Goal: Register for event/course

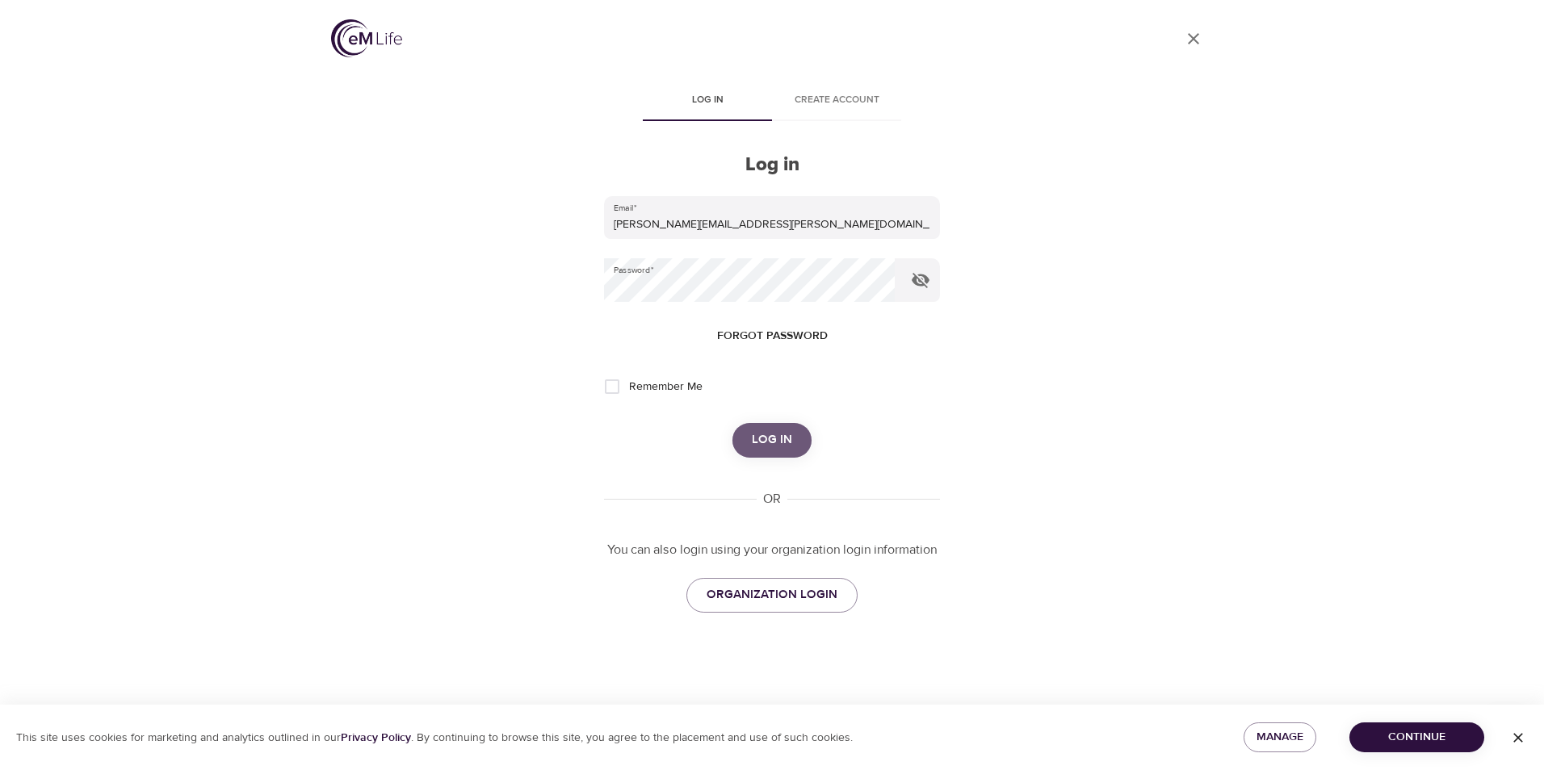
click at [765, 438] on span "Log in" at bounding box center [772, 440] width 40 height 21
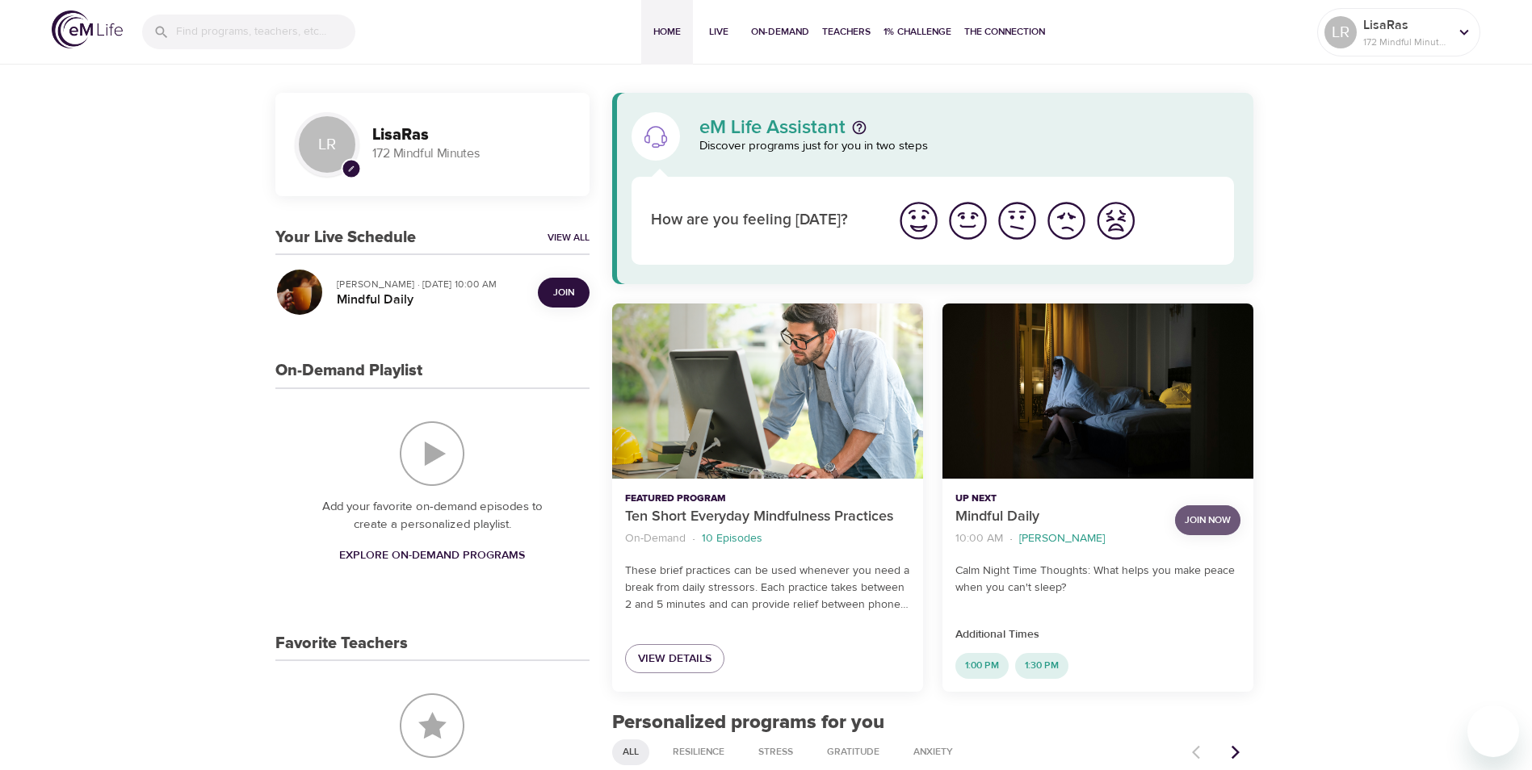
click at [1214, 522] on span "Join Now" at bounding box center [1207, 520] width 46 height 17
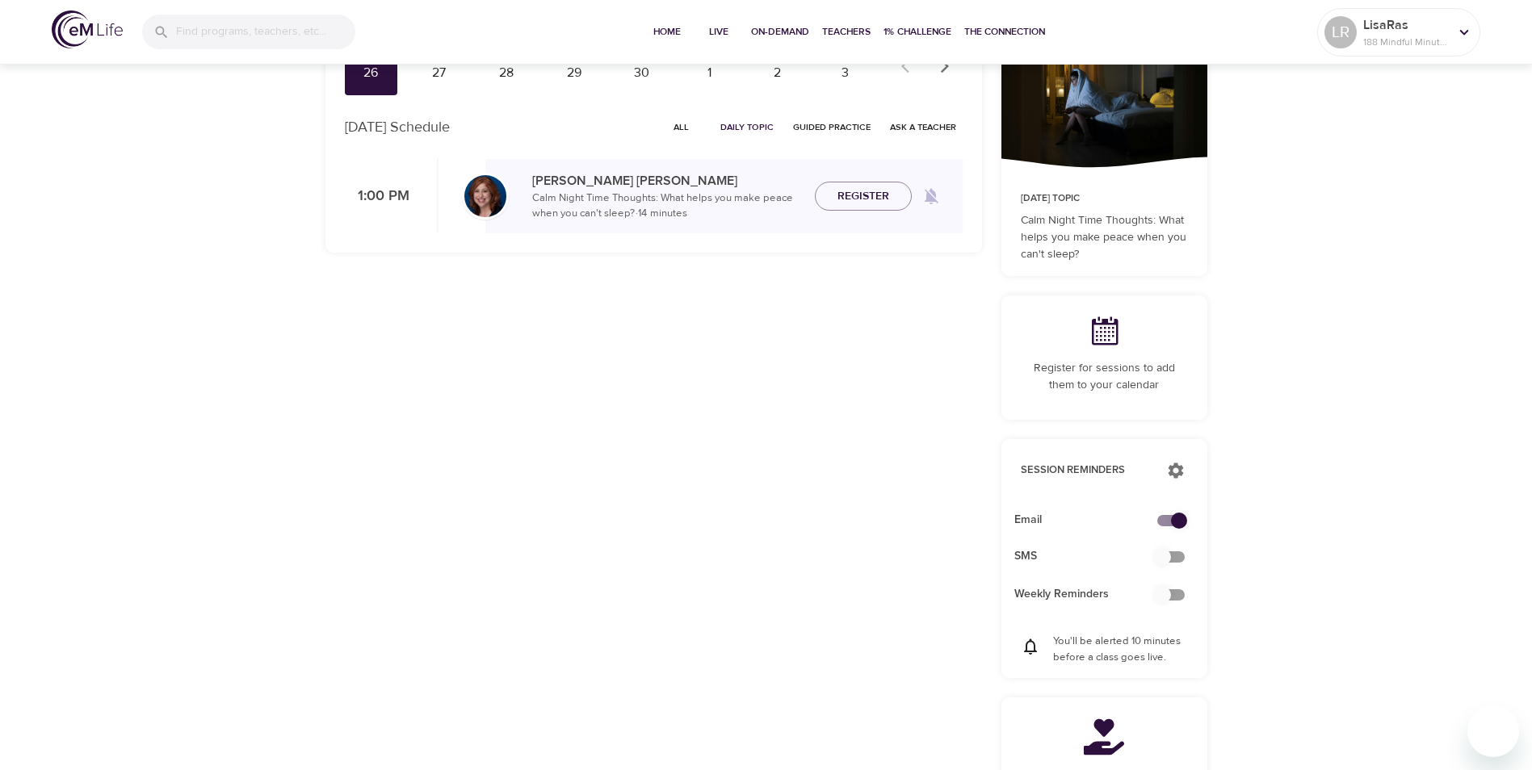
scroll to position [157, 0]
click at [1164, 524] on input "checkbox" at bounding box center [1179, 519] width 92 height 31
click at [1169, 522] on input "checkbox" at bounding box center [1163, 519] width 92 height 31
checkbox input "true"
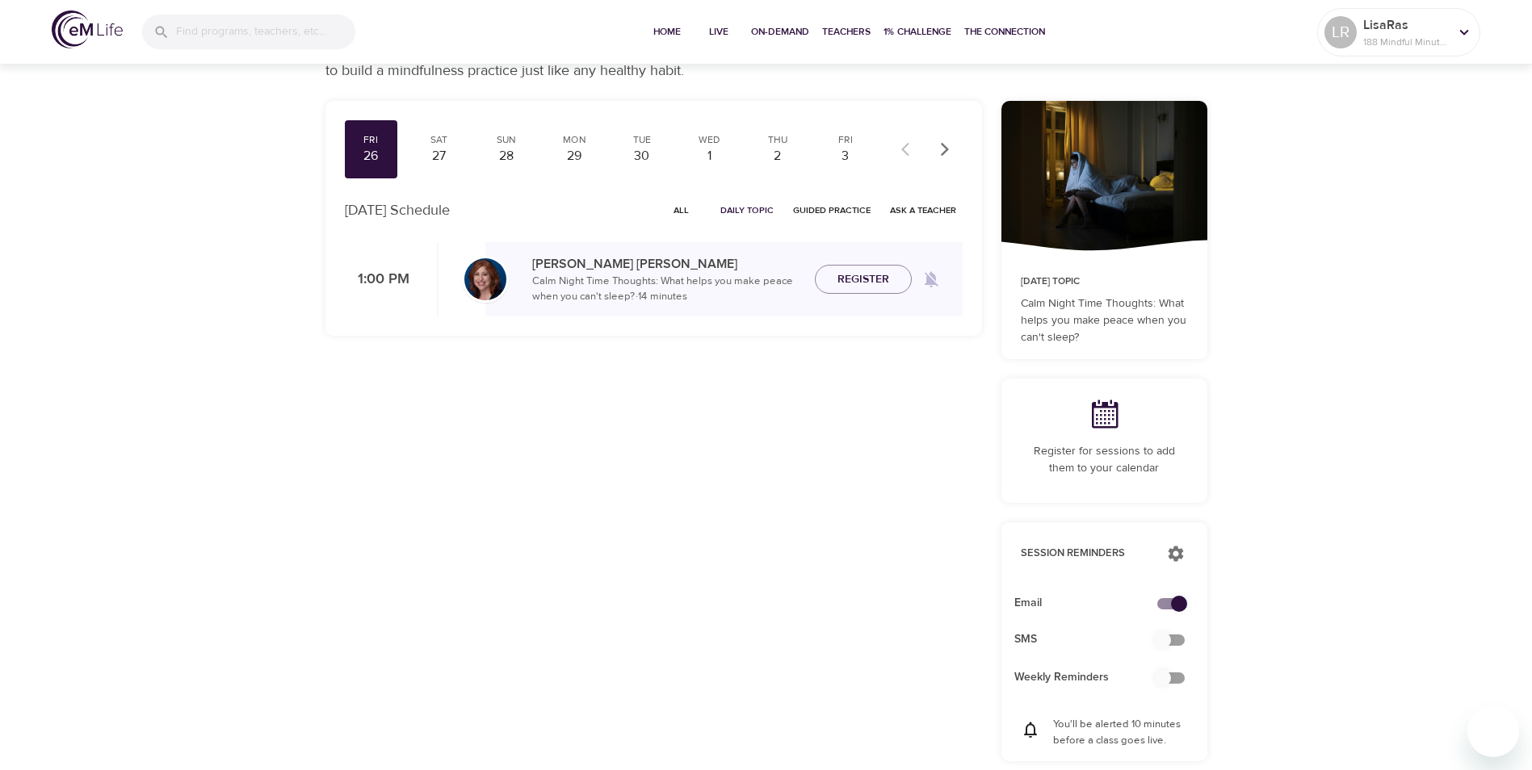
scroll to position [0, 0]
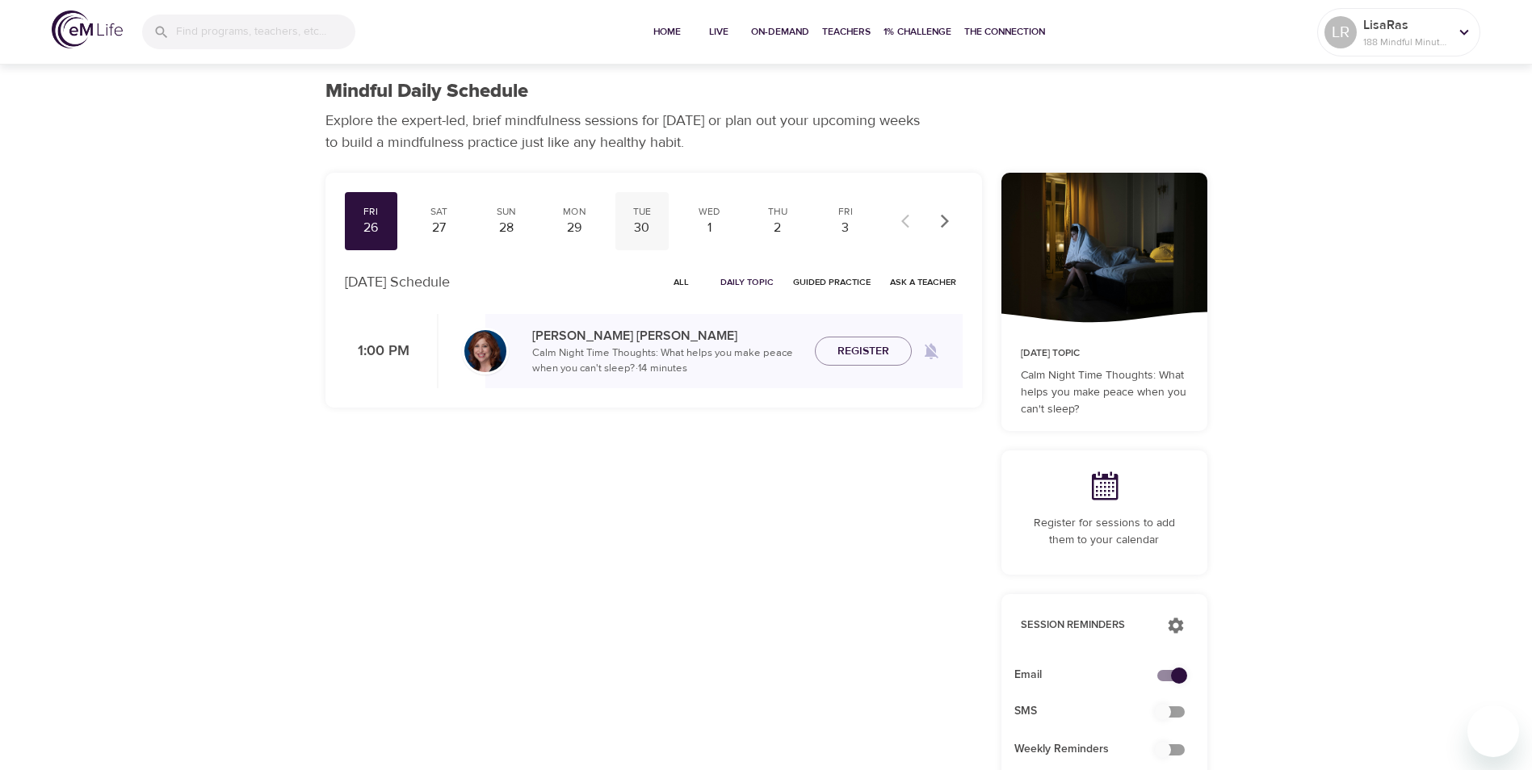
click at [646, 226] on div "30" at bounding box center [642, 228] width 40 height 19
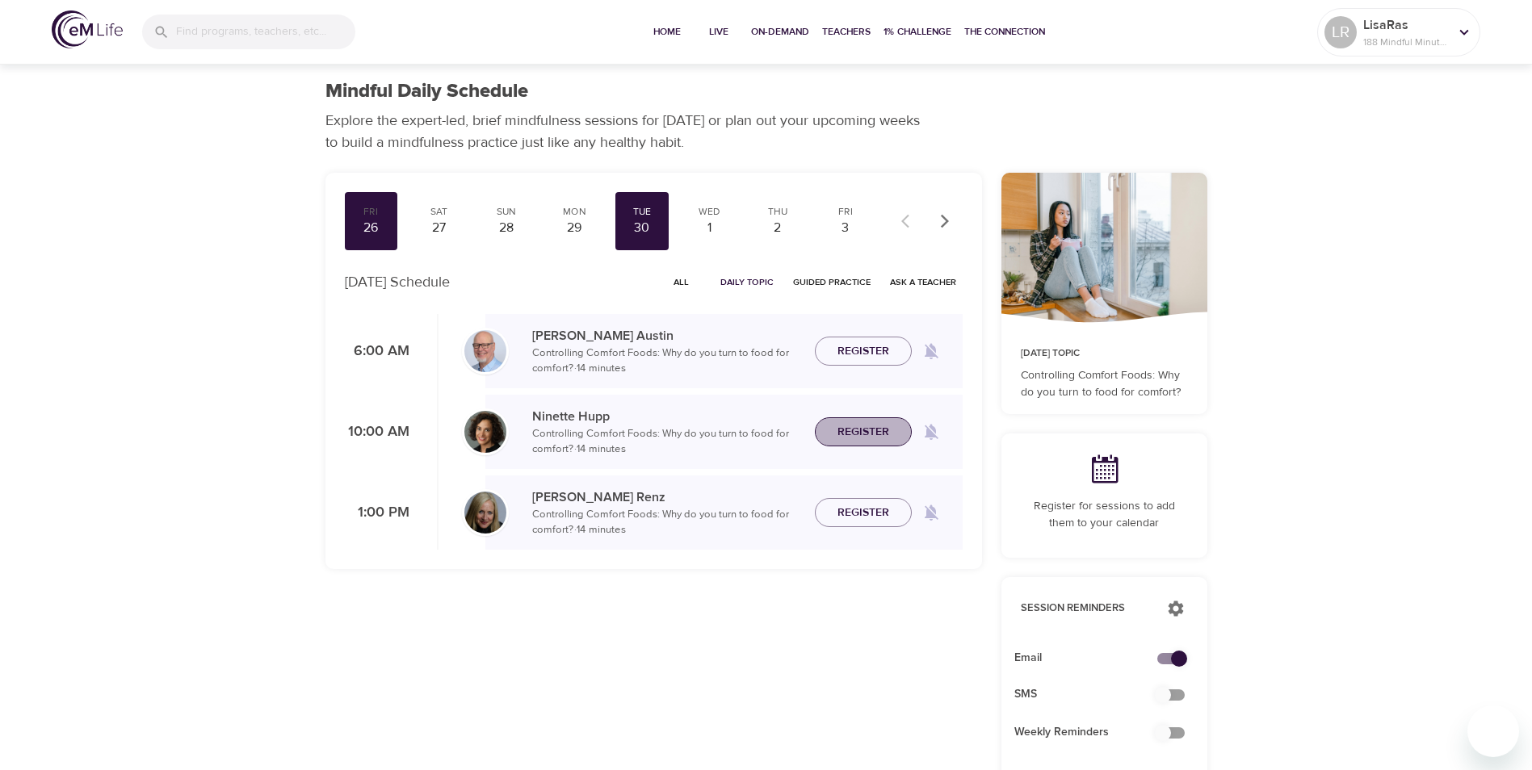
click at [874, 431] on span "Register" at bounding box center [863, 432] width 52 height 20
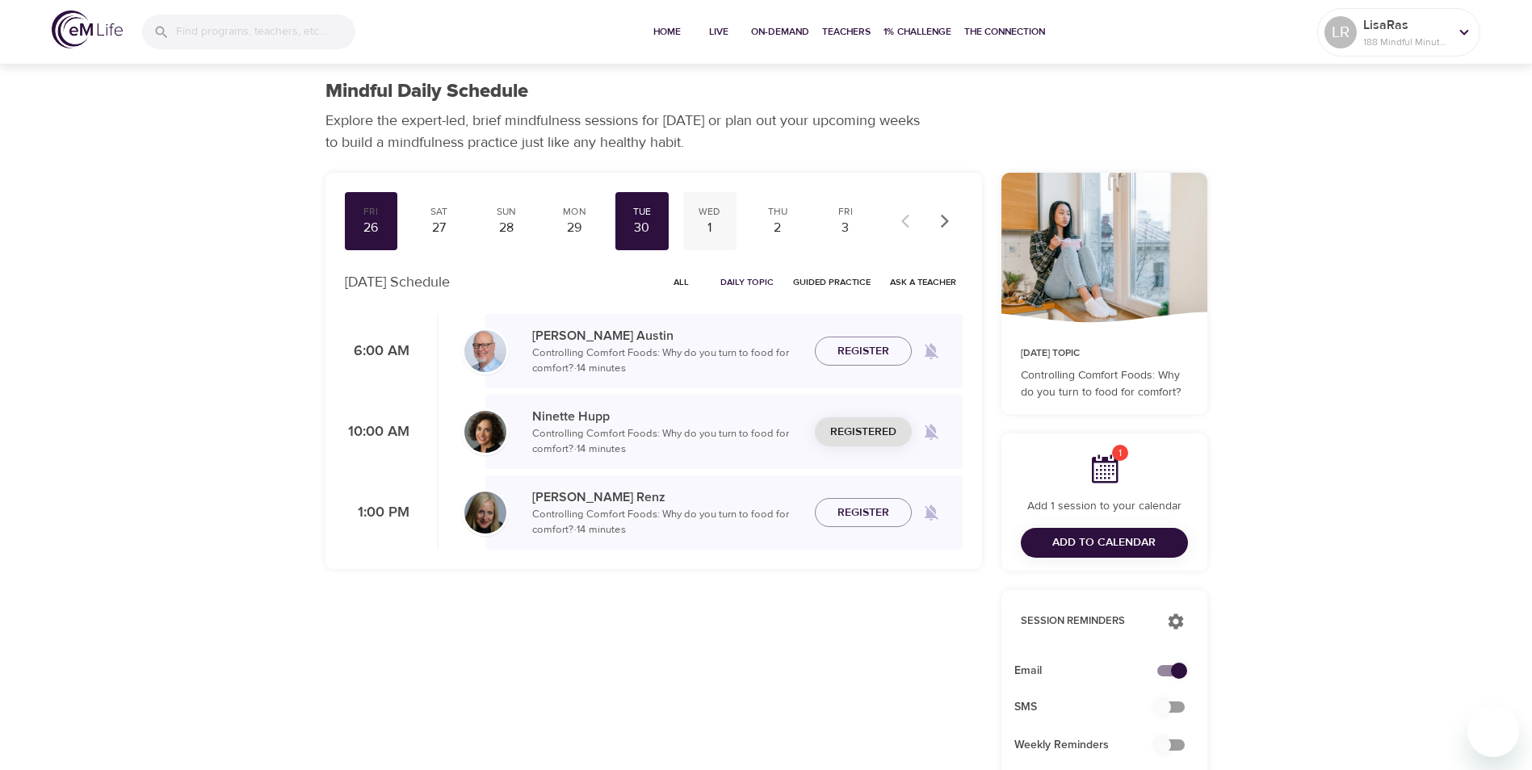
click at [708, 231] on div "1" at bounding box center [710, 228] width 40 height 19
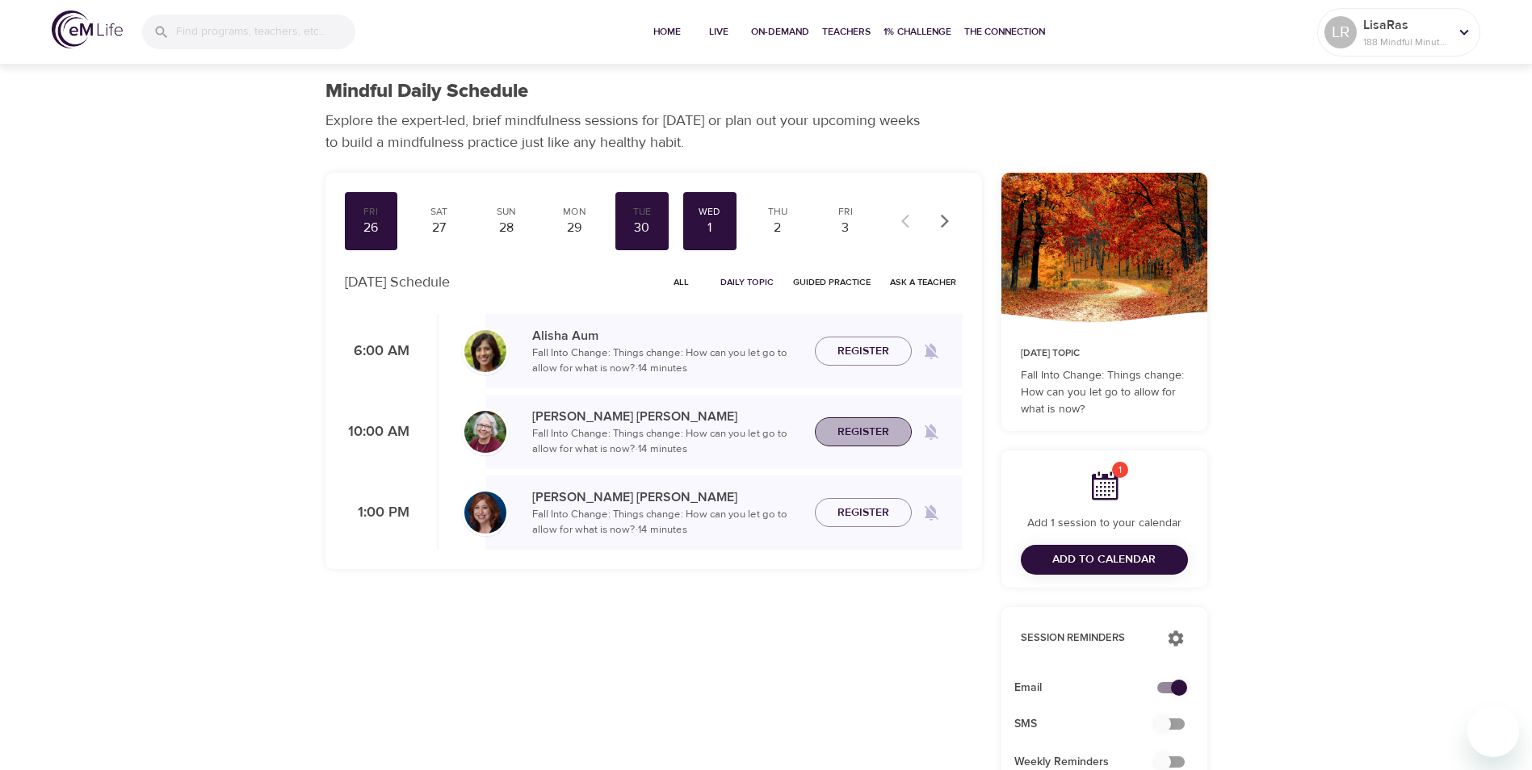
click at [866, 434] on span "Register" at bounding box center [863, 432] width 52 height 20
click at [808, 668] on div "Fri 26 Sat 27 Sun 28 Mon 29 Tue 30 Wed 1 Thu 2 Fri 3 Sat 4 Sun 5 Mon 6 Tue 7 We…" at bounding box center [654, 624] width 676 height 923
click at [845, 227] on div "3" at bounding box center [845, 228] width 40 height 19
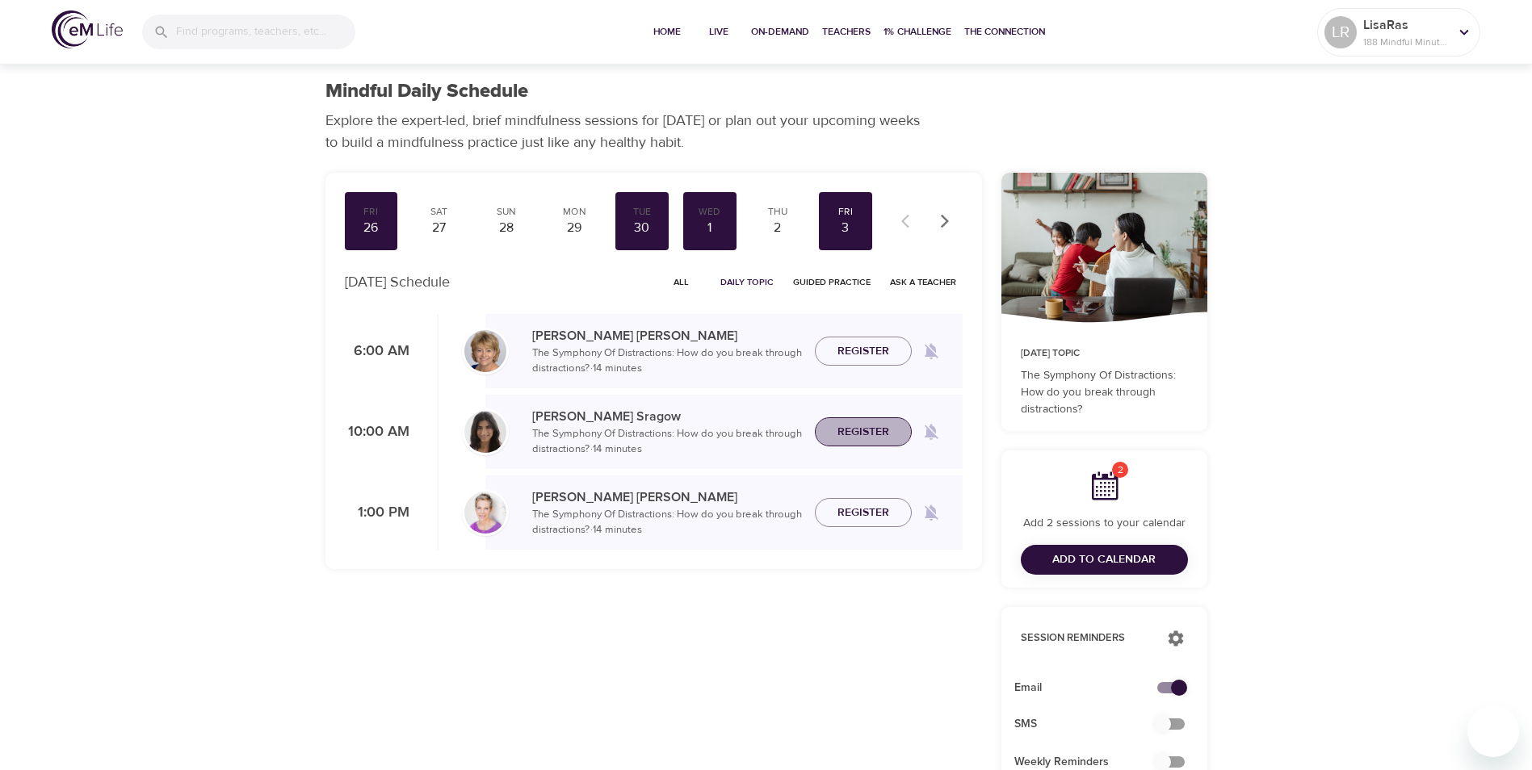
click at [881, 433] on span "Register" at bounding box center [863, 432] width 52 height 20
click at [1357, 31] on div "LR" at bounding box center [1340, 32] width 39 height 39
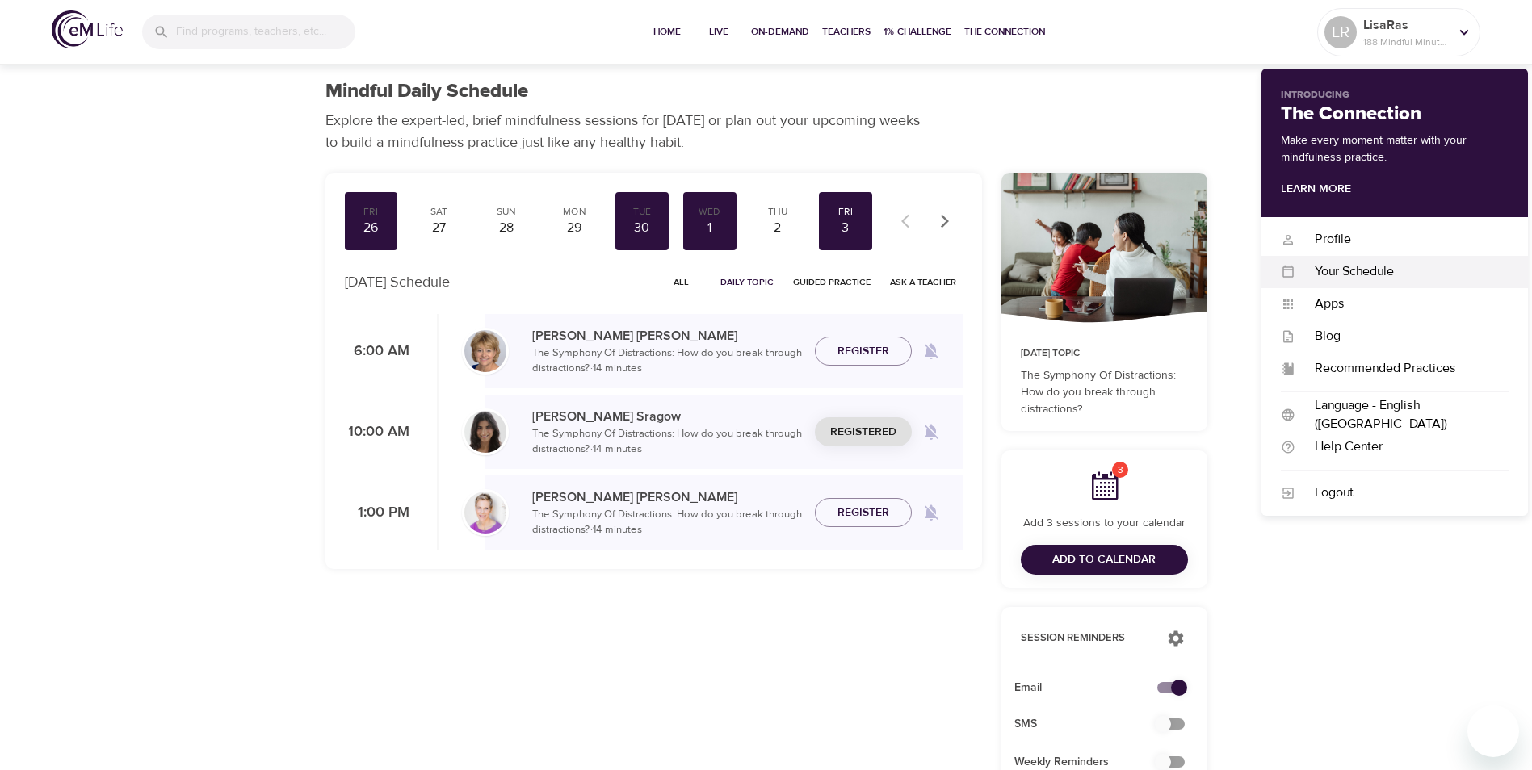
click at [1353, 268] on div "Your Schedule" at bounding box center [1401, 271] width 213 height 19
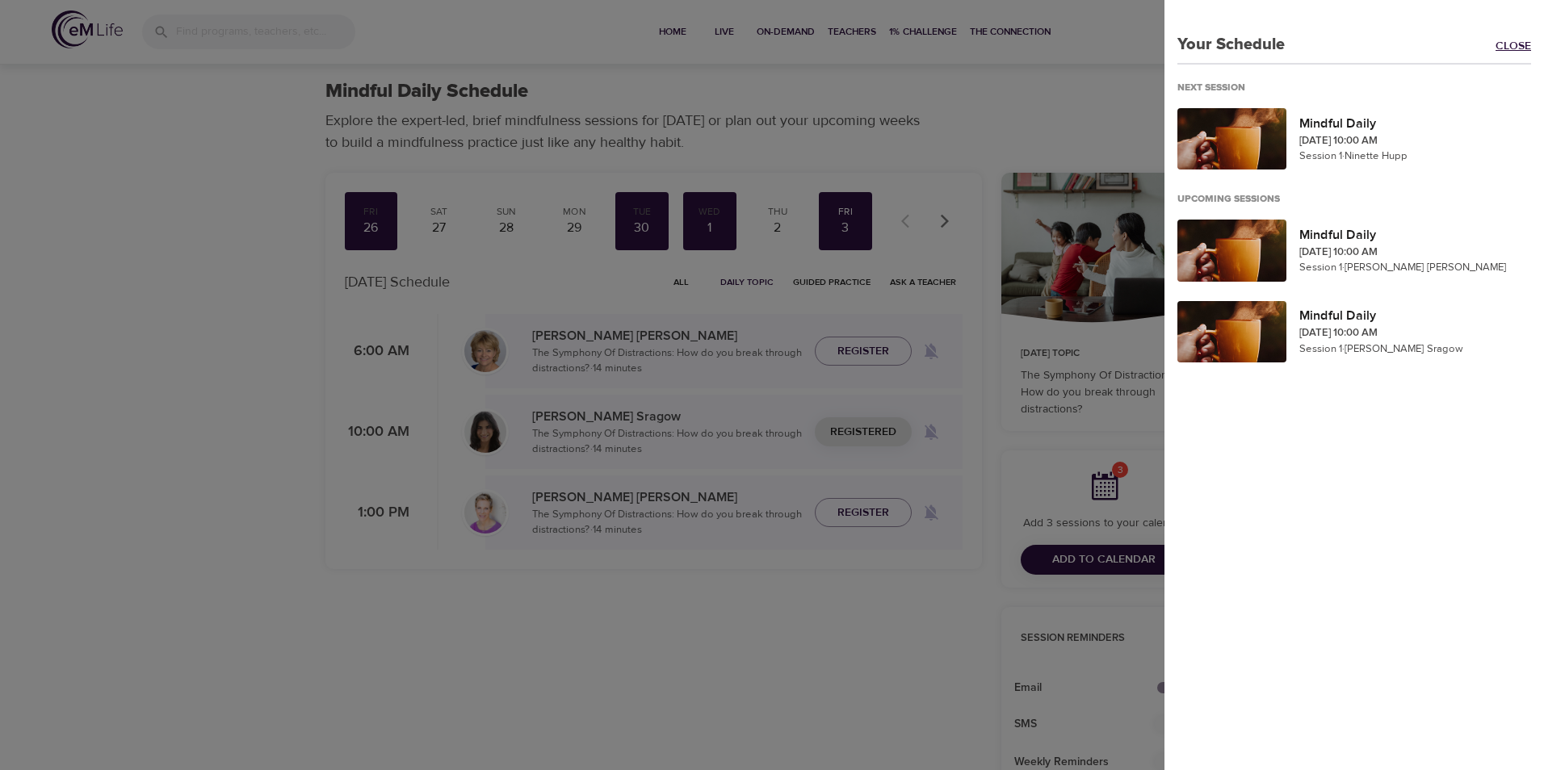
click at [1495, 45] on link "Close" at bounding box center [1519, 47] width 48 height 19
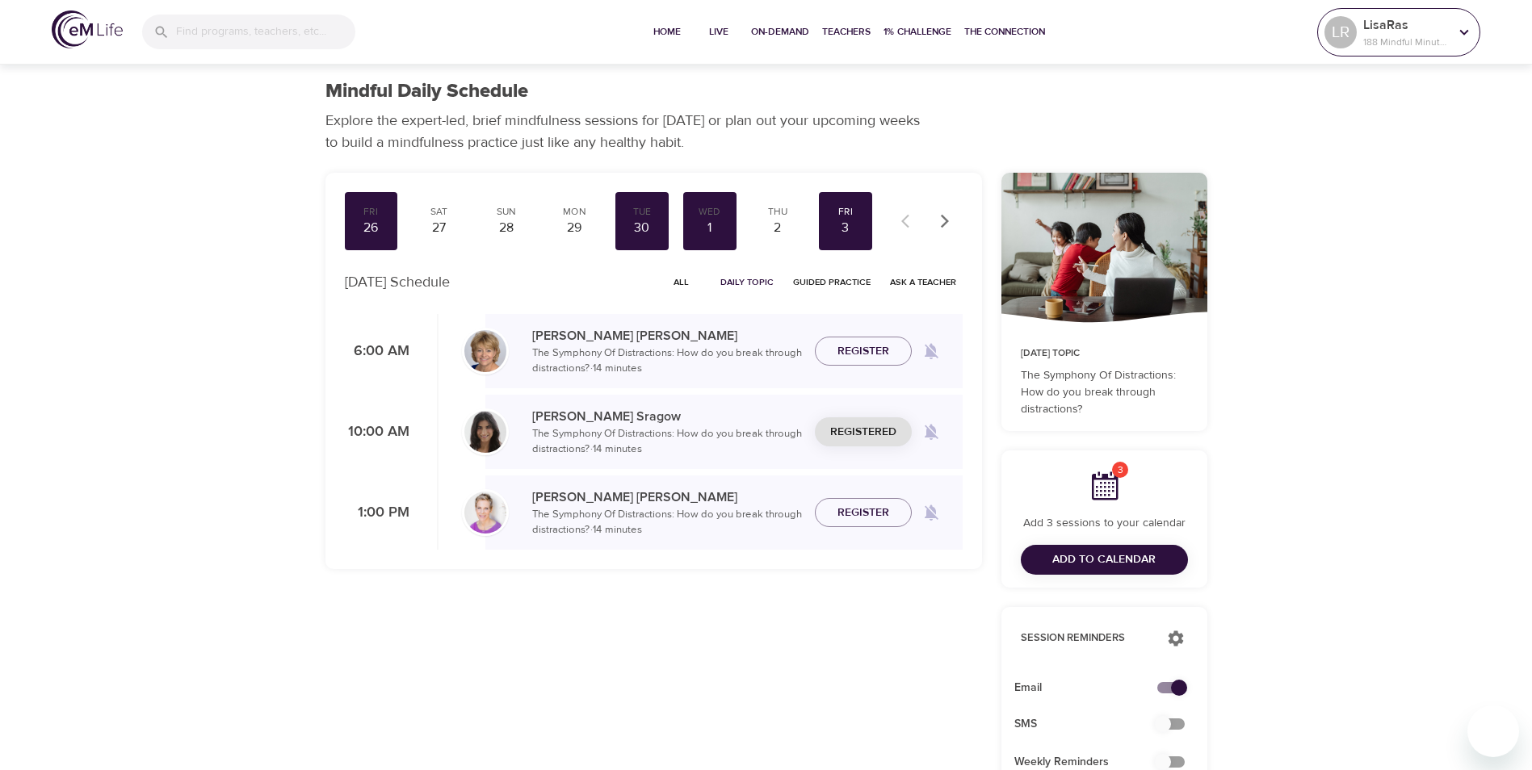
click at [1390, 39] on p "188 Mindful Minutes" at bounding box center [1406, 42] width 86 height 15
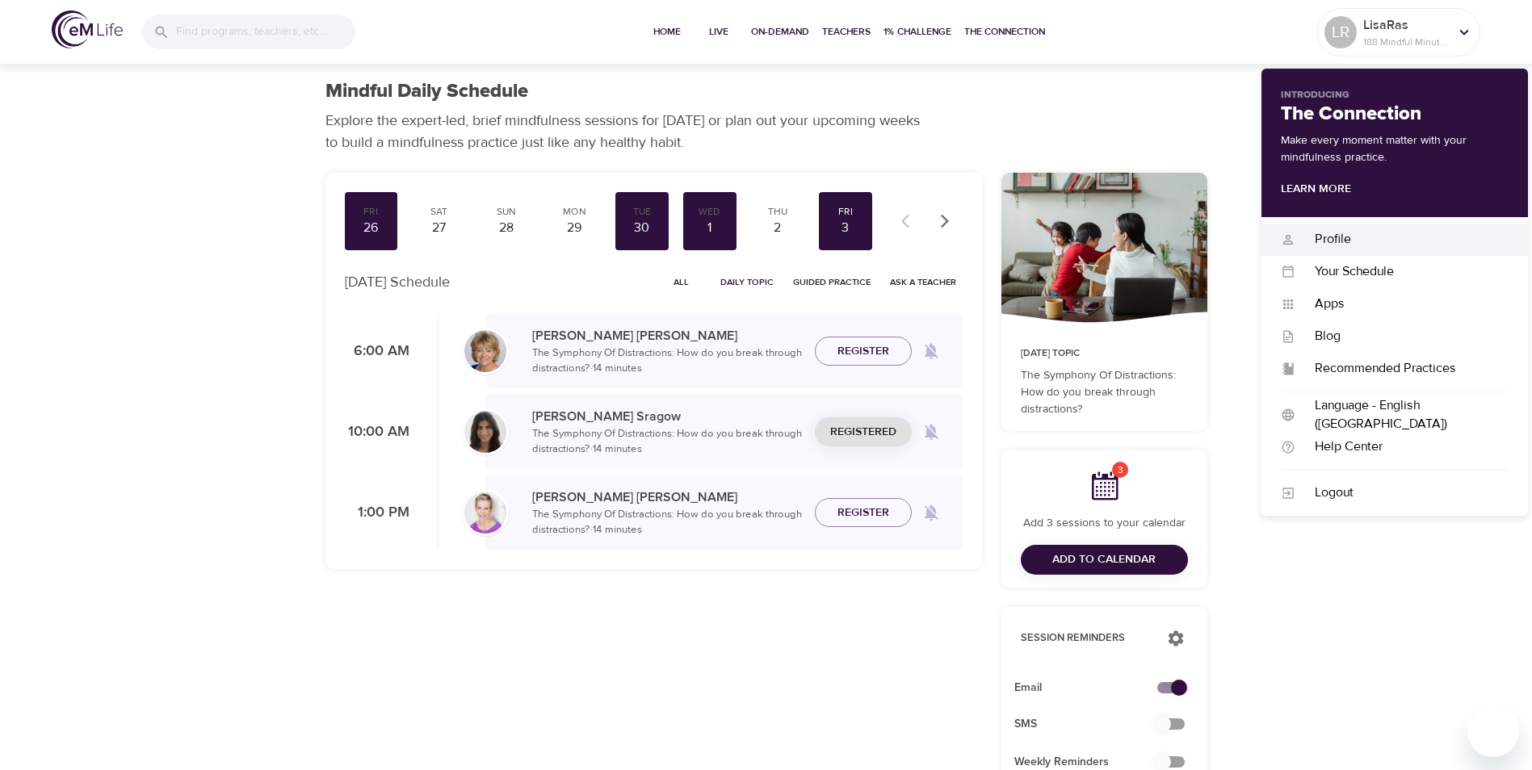
click at [1331, 233] on div "Profile" at bounding box center [1401, 239] width 213 height 19
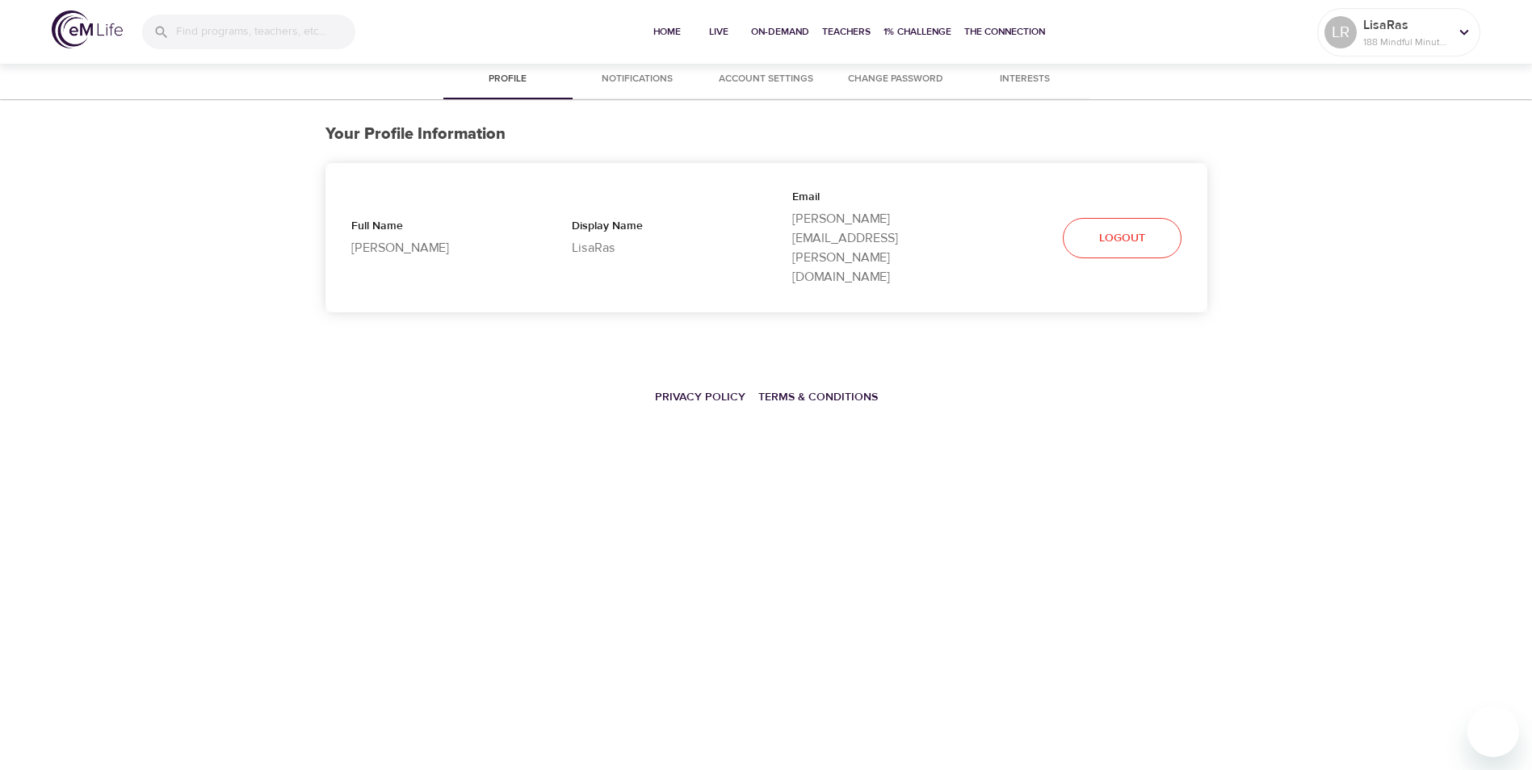
select select "10"
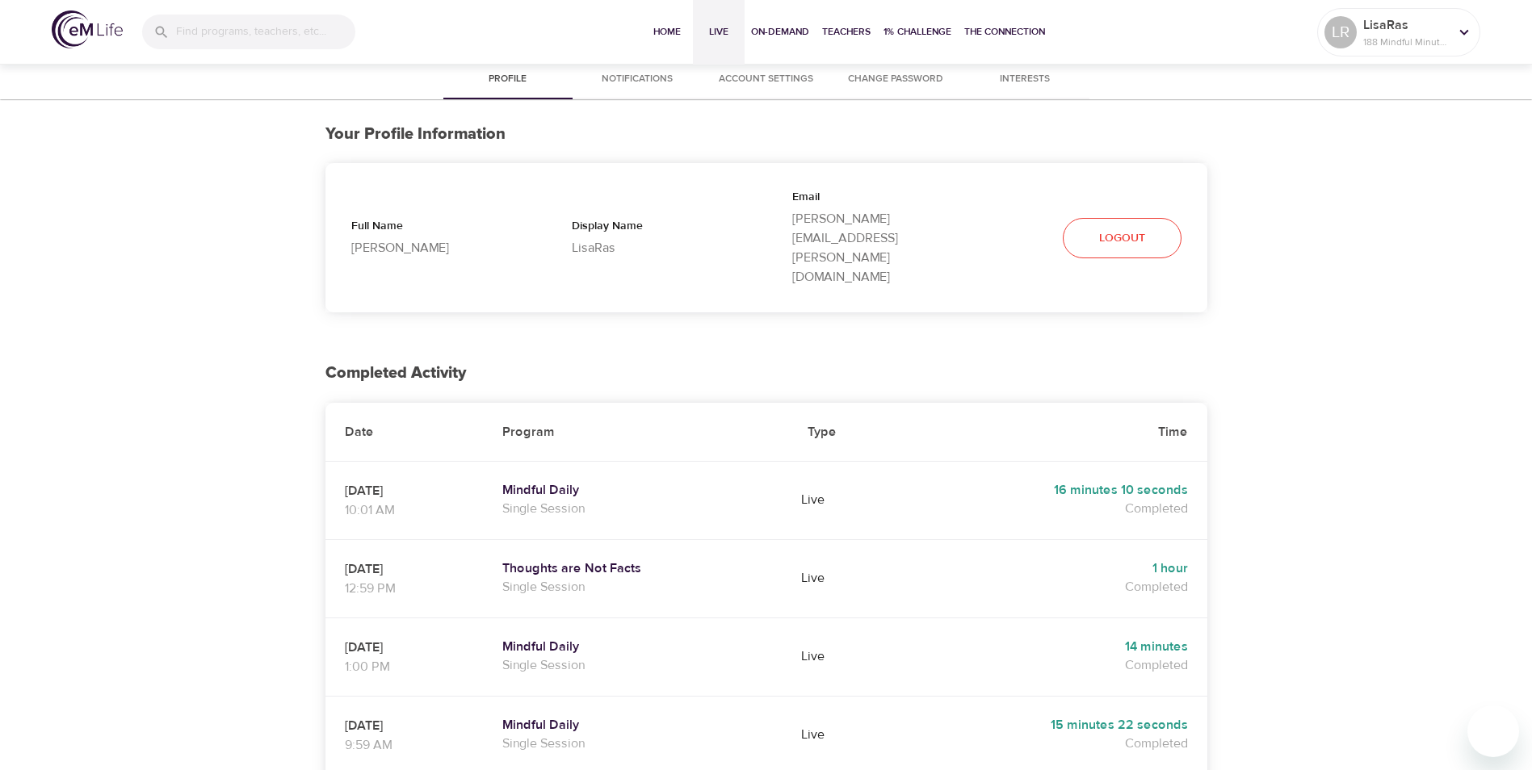
click at [723, 32] on span "Live" at bounding box center [718, 31] width 39 height 17
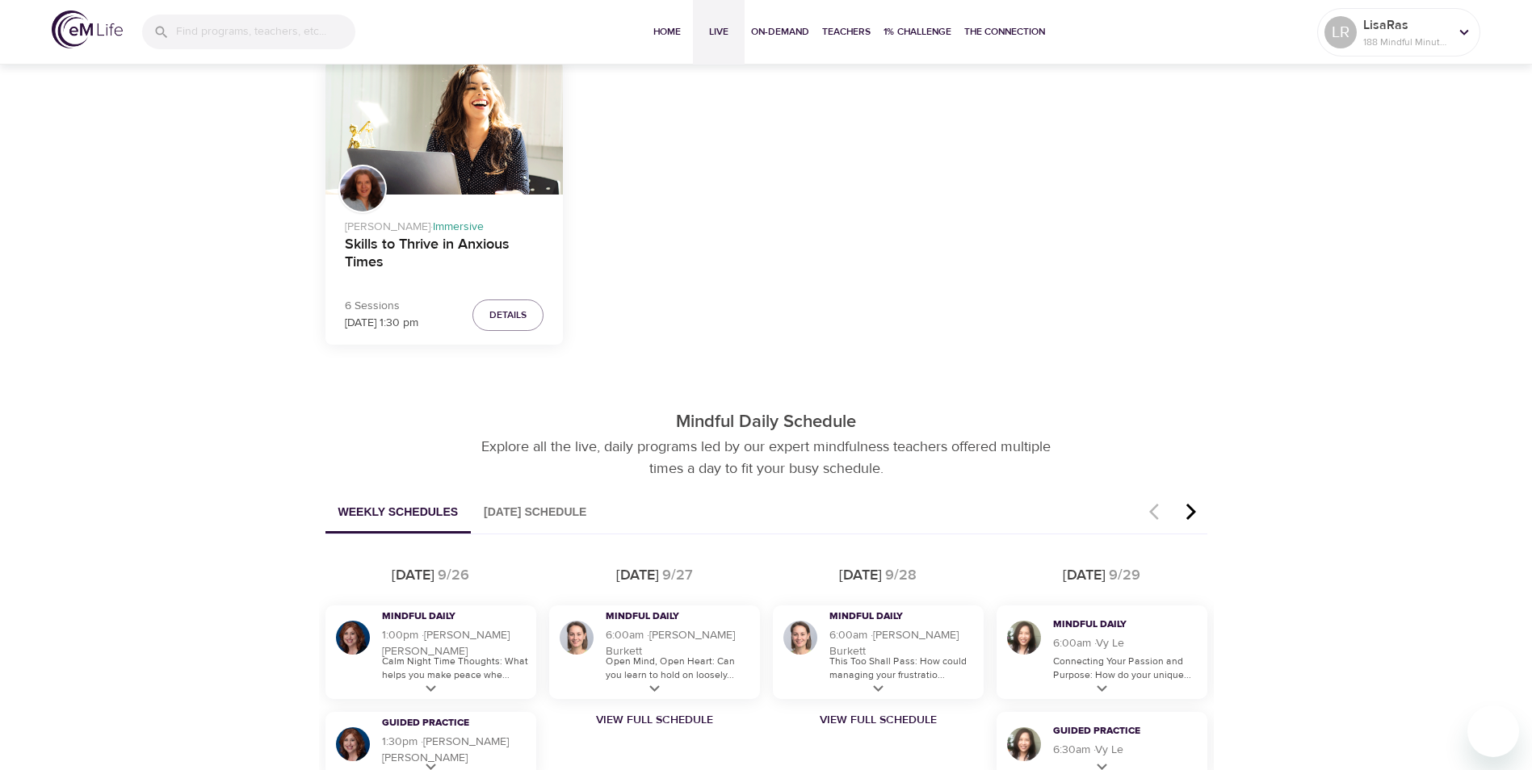
scroll to position [589, 0]
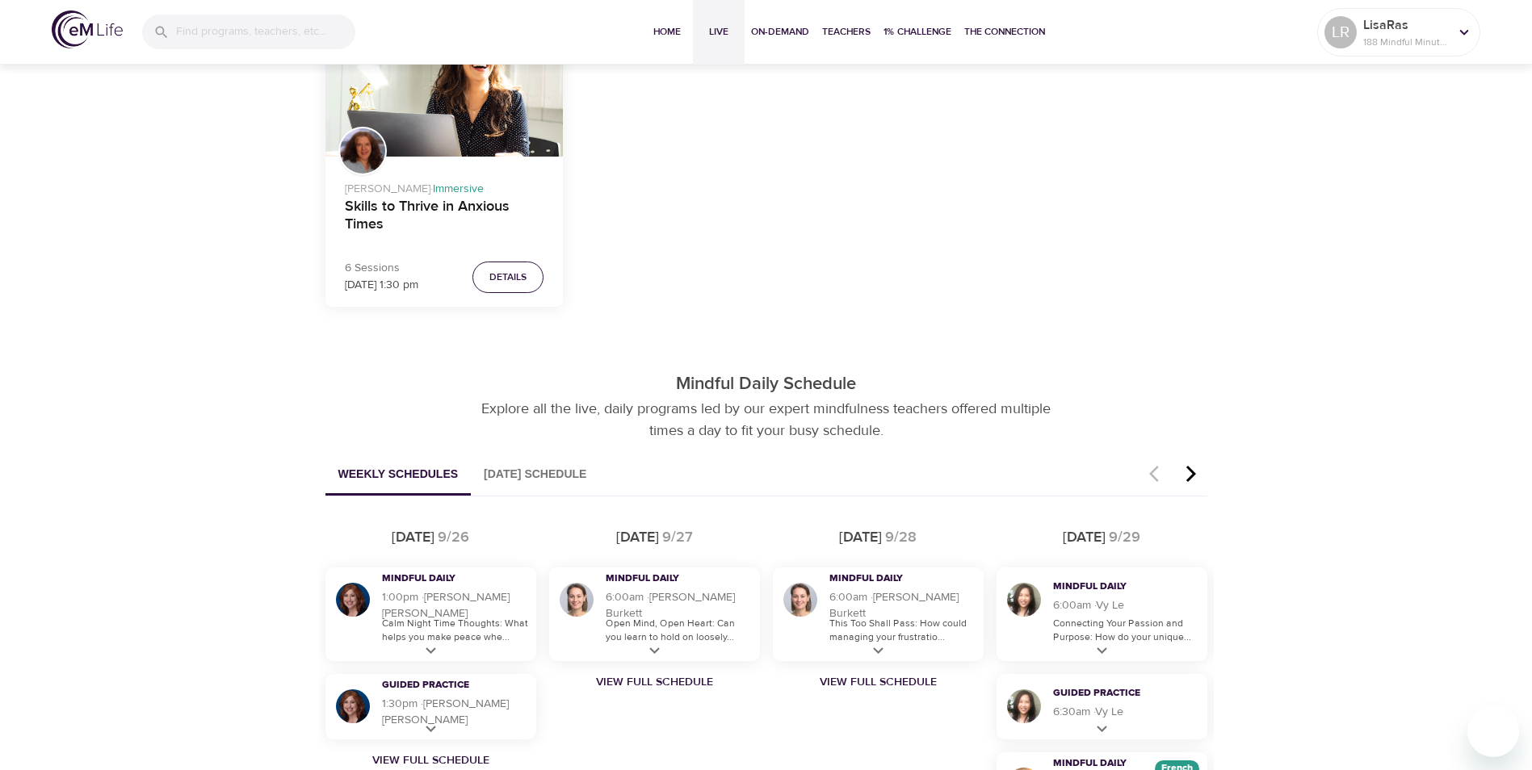
click at [514, 276] on span "Details" at bounding box center [507, 277] width 37 height 17
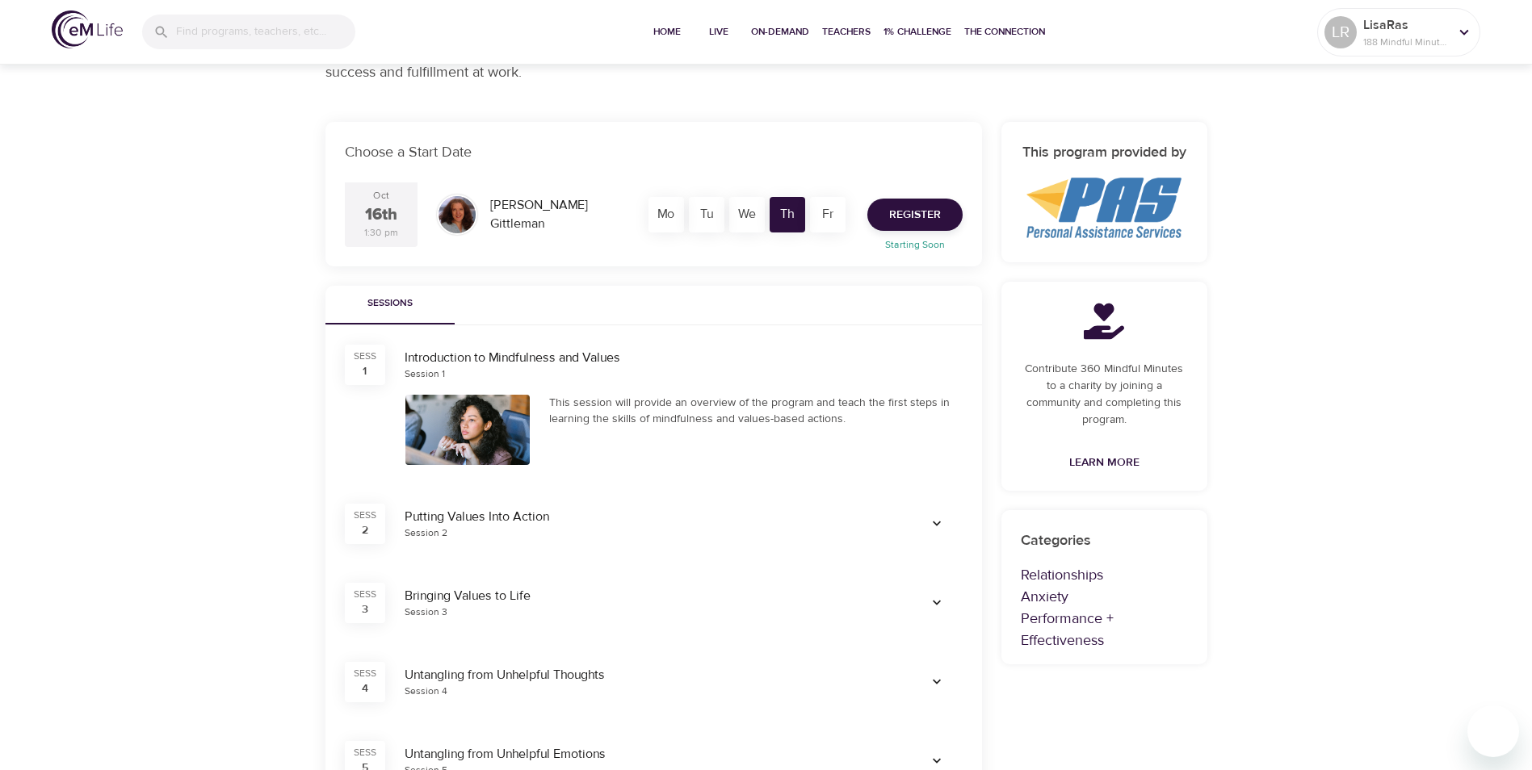
scroll to position [311, 0]
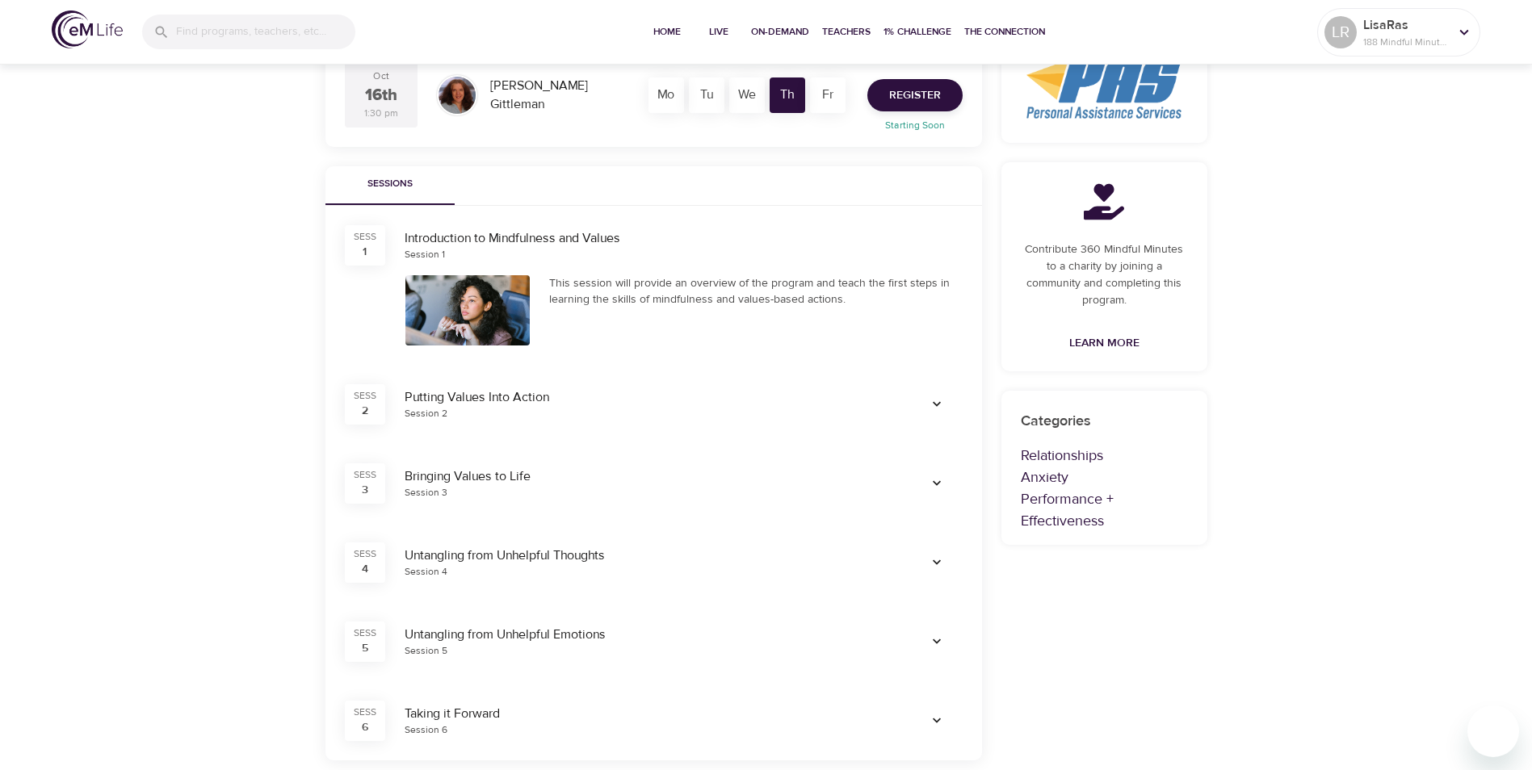
click at [936, 406] on icon "button" at bounding box center [937, 404] width 16 height 16
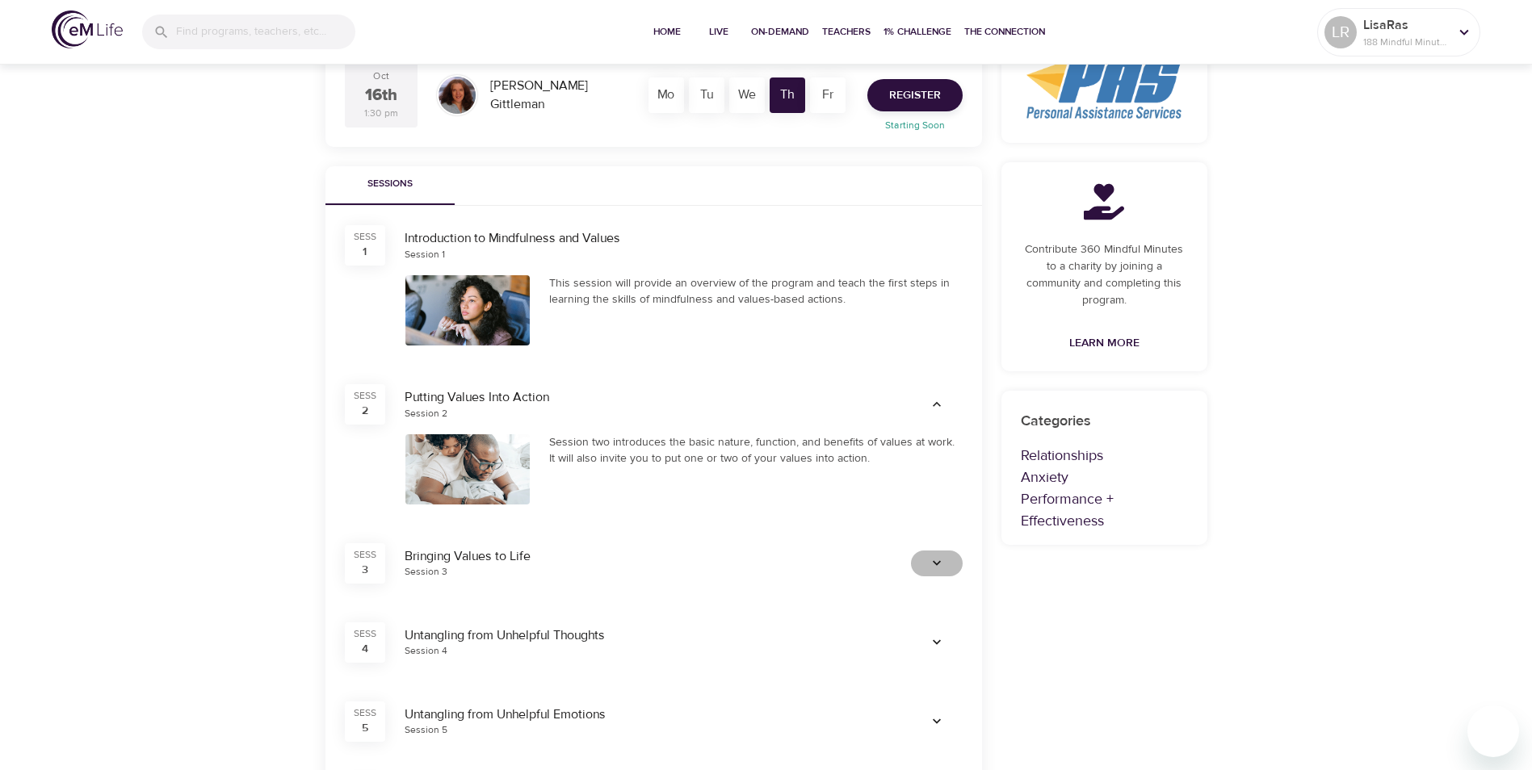
click at [935, 560] on icon "button" at bounding box center [937, 564] width 16 height 16
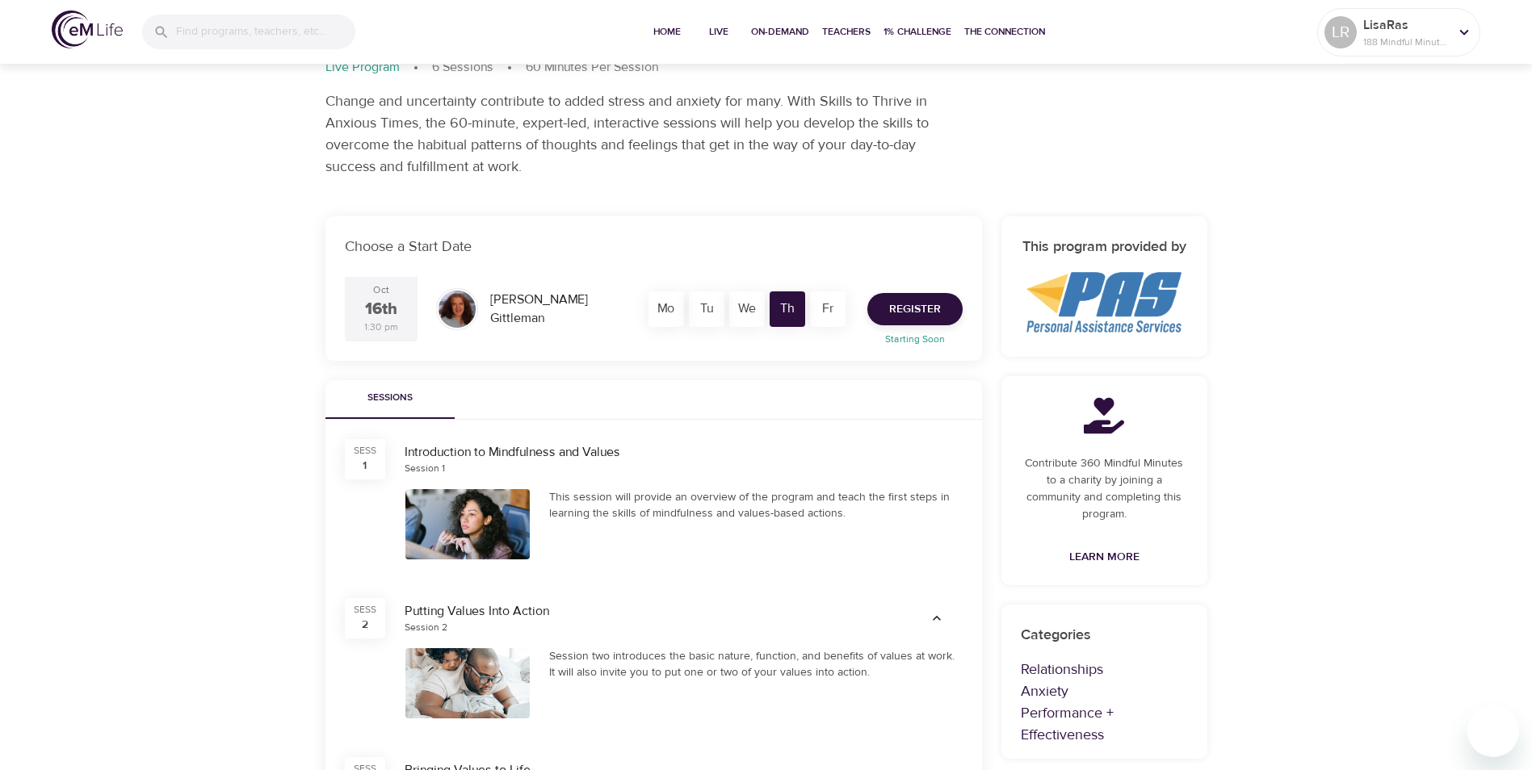
scroll to position [0, 0]
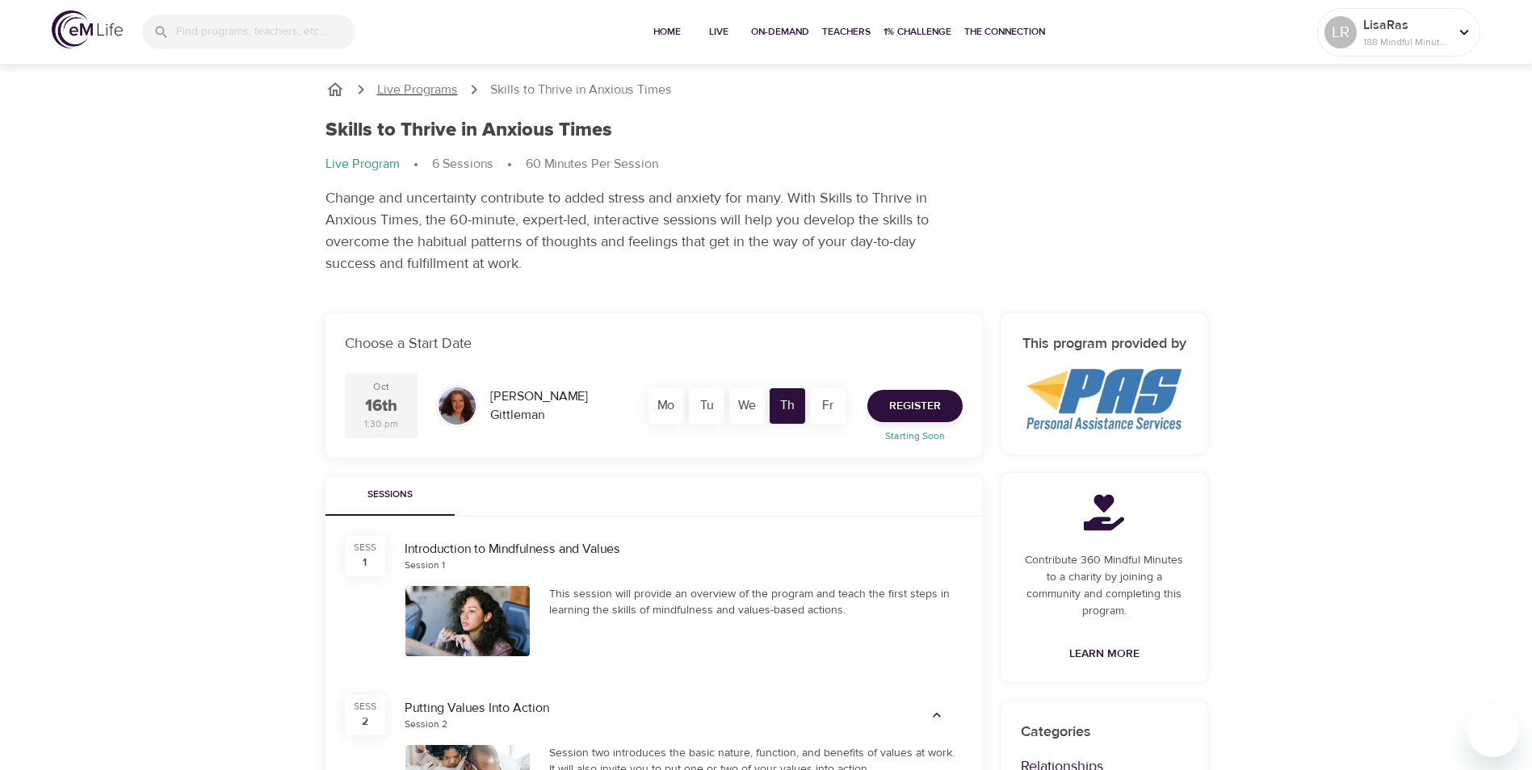
click at [417, 84] on p "Live Programs" at bounding box center [417, 90] width 81 height 19
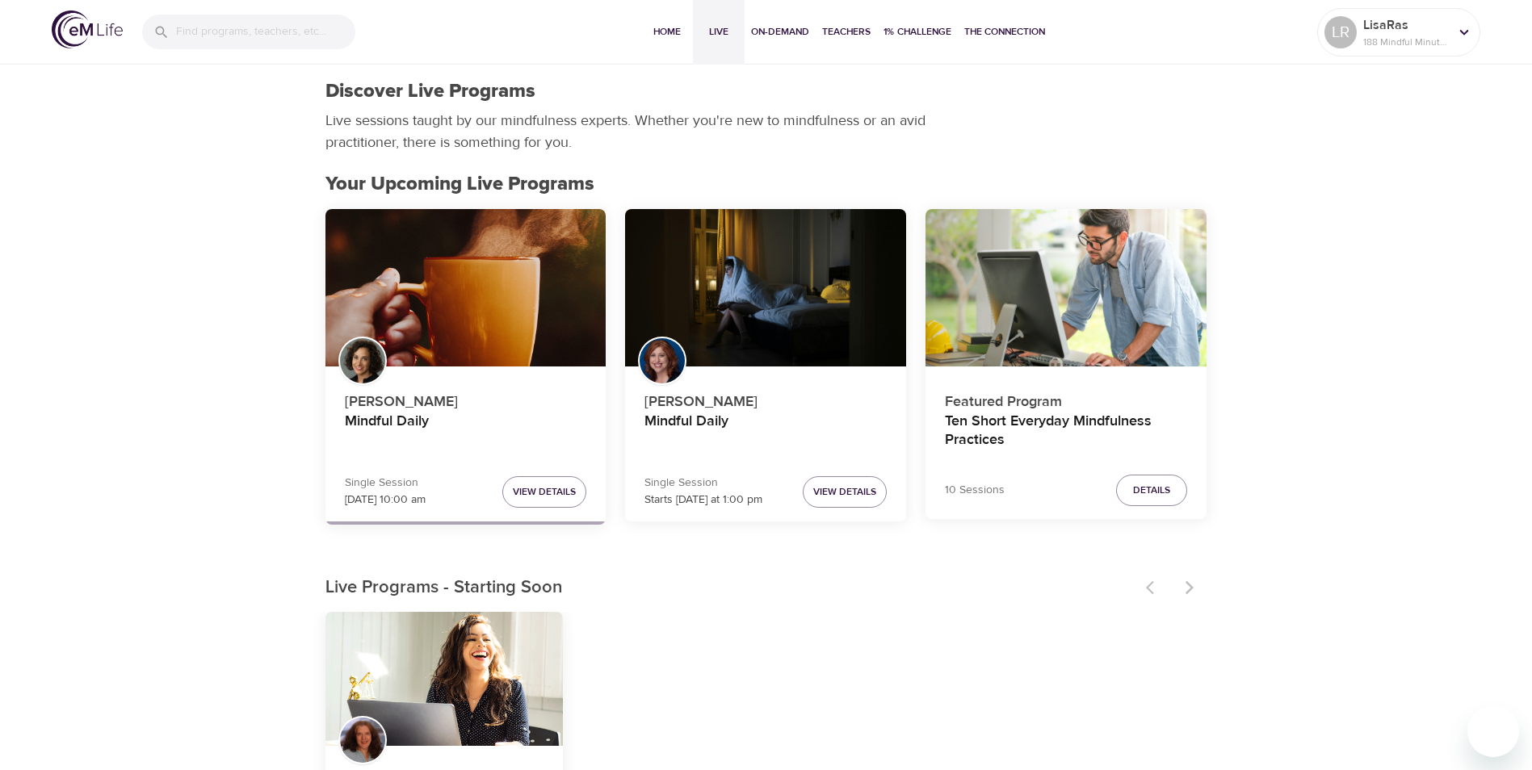
click at [1461, 28] on icon at bounding box center [1464, 32] width 18 height 18
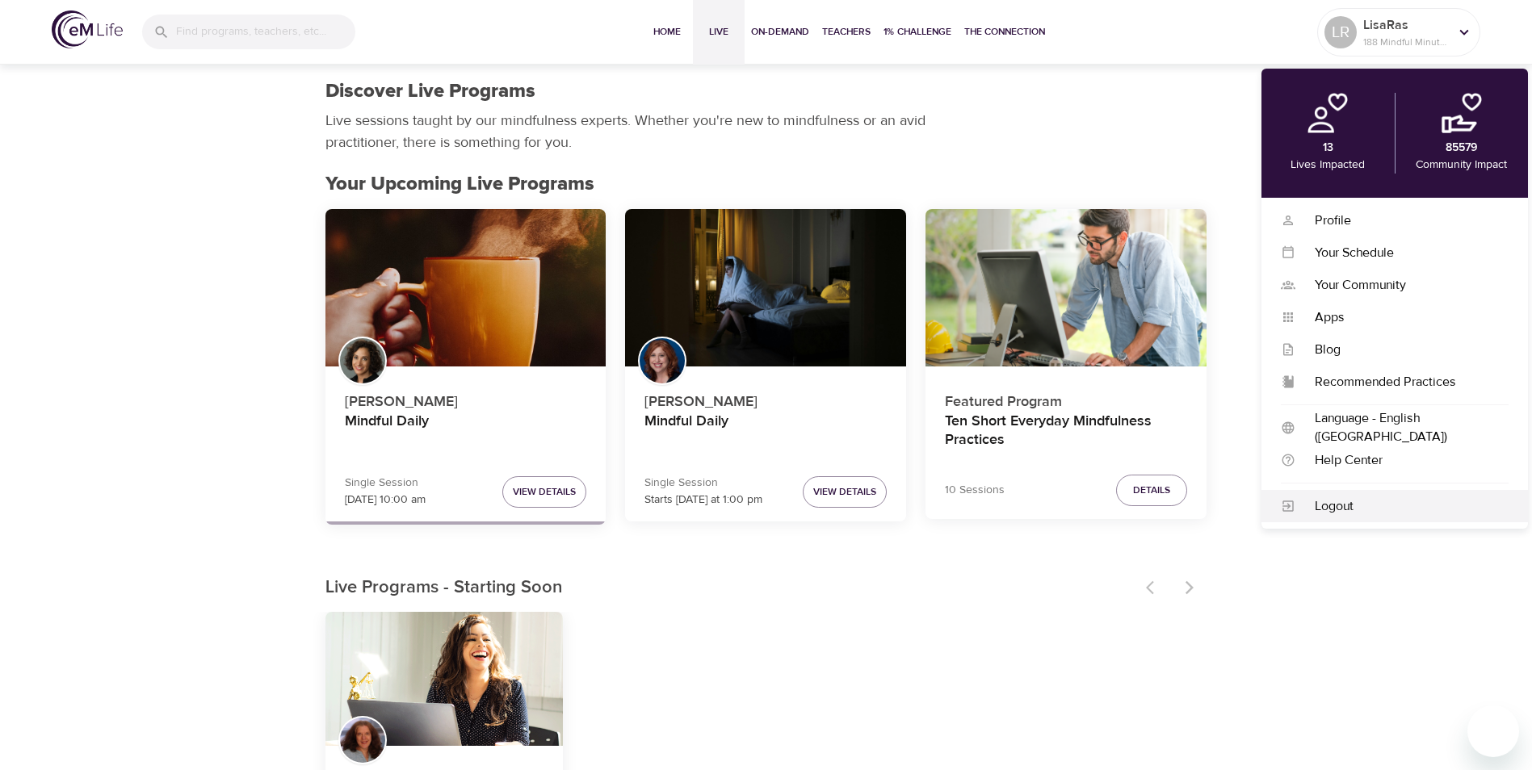
click at [1344, 503] on div "Logout" at bounding box center [1401, 506] width 213 height 19
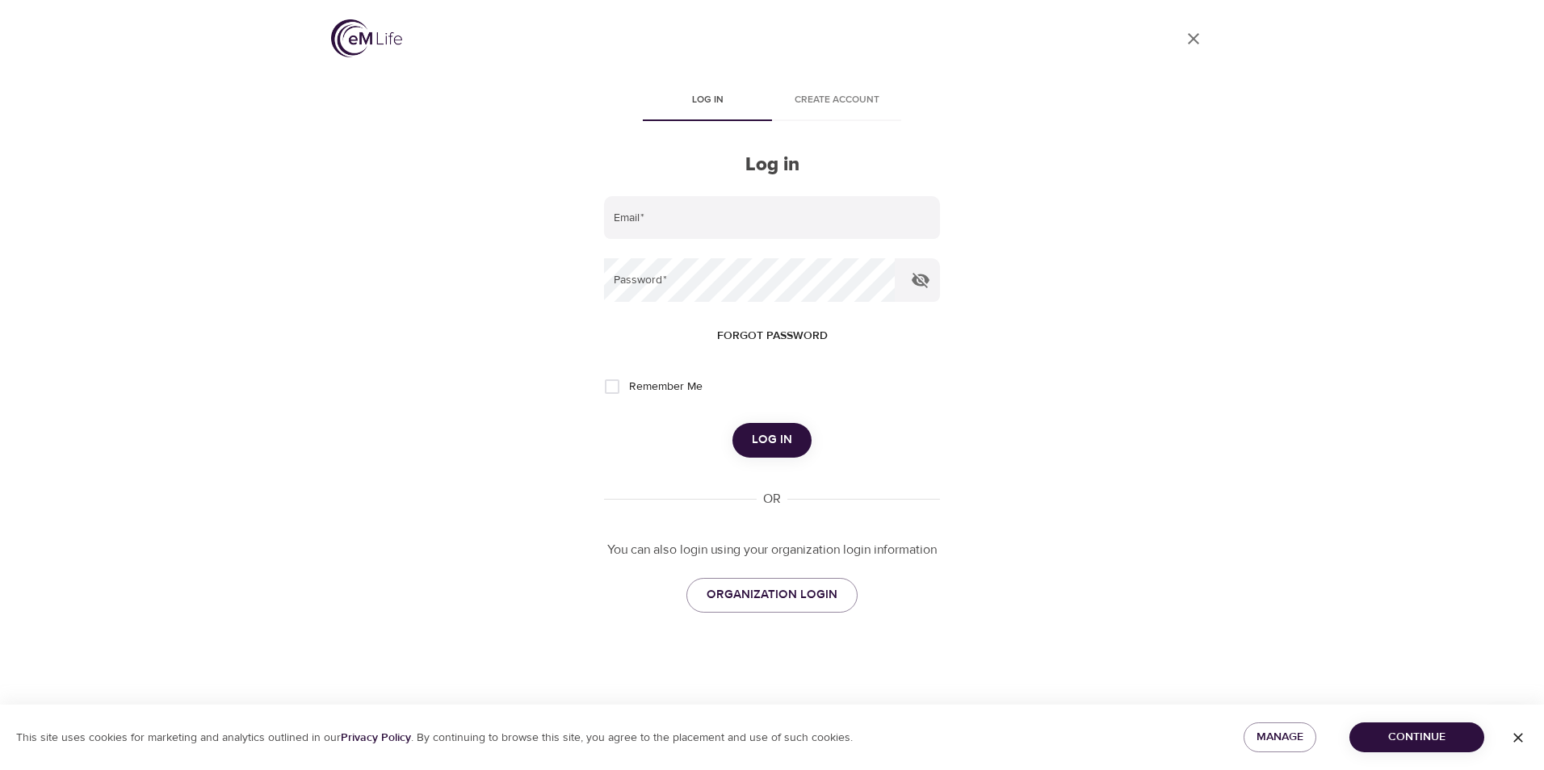
type input "Lisa.Rasmussen@wwt.com"
